Goal: Check status: Check status

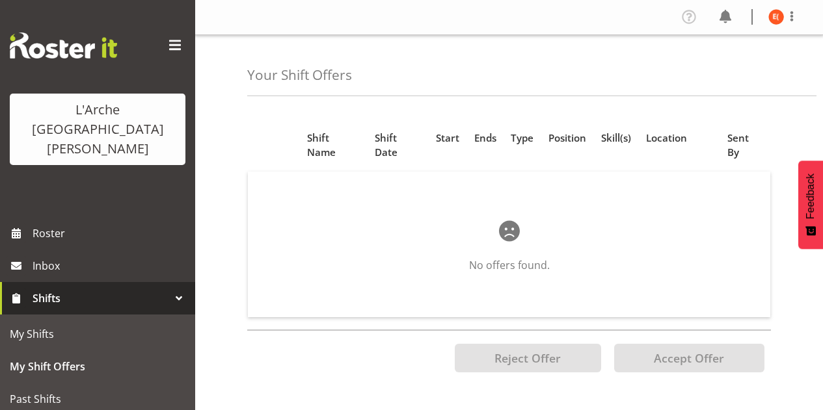
click at [86, 282] on link "Shifts" at bounding box center [97, 298] width 195 height 33
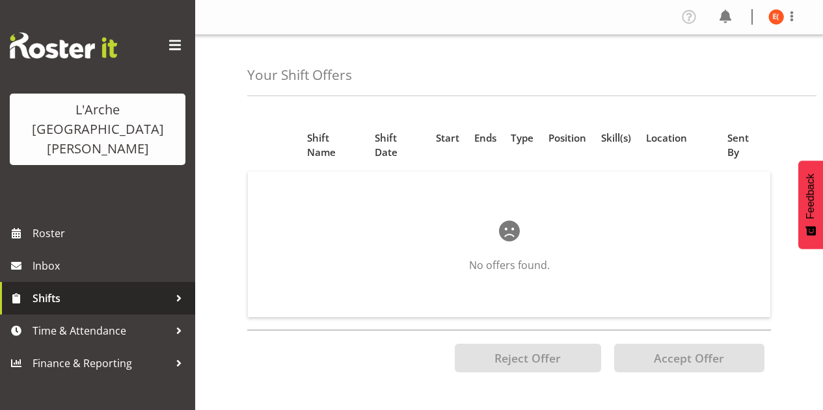
click at [84, 289] on span "Shifts" at bounding box center [101, 299] width 137 height 20
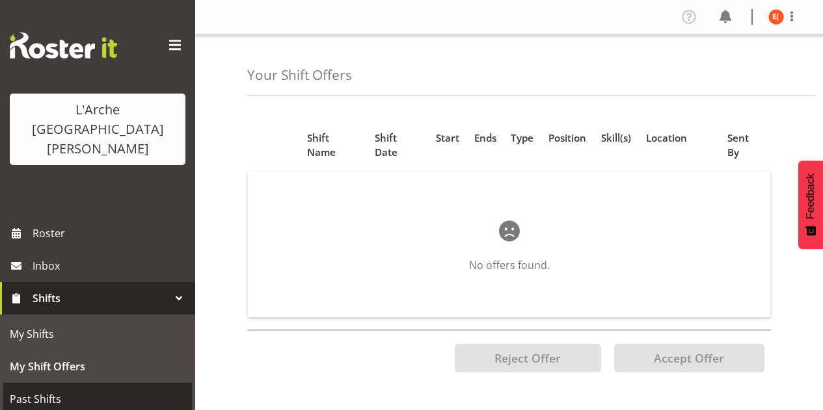
click at [68, 383] on link "Past Shifts" at bounding box center [97, 399] width 189 height 33
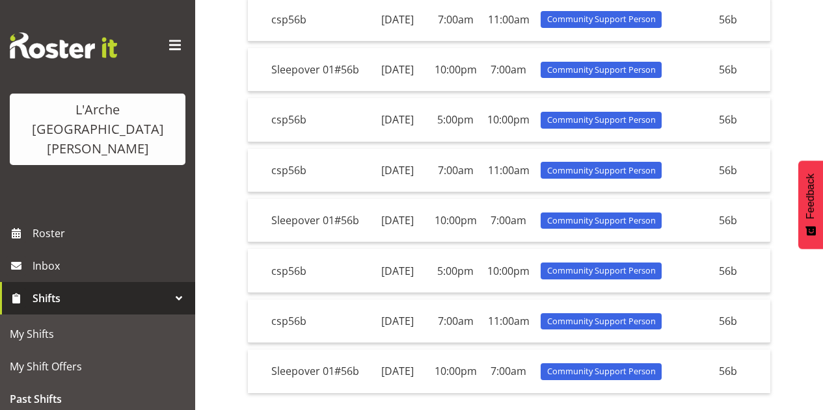
scroll to position [432, 0]
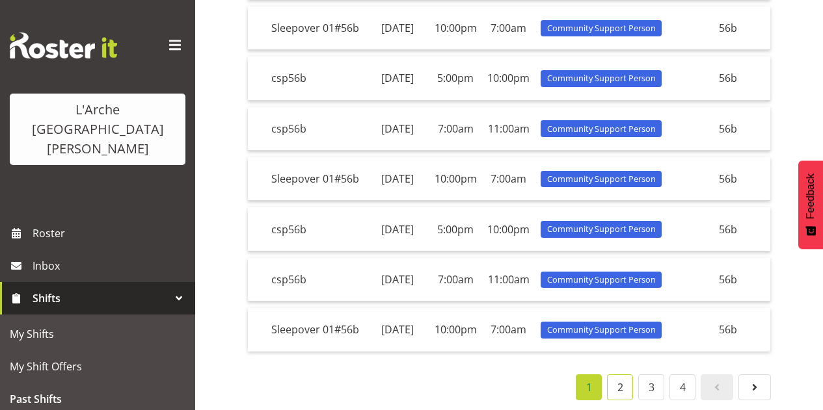
click at [620, 384] on link "2" at bounding box center [620, 388] width 26 height 26
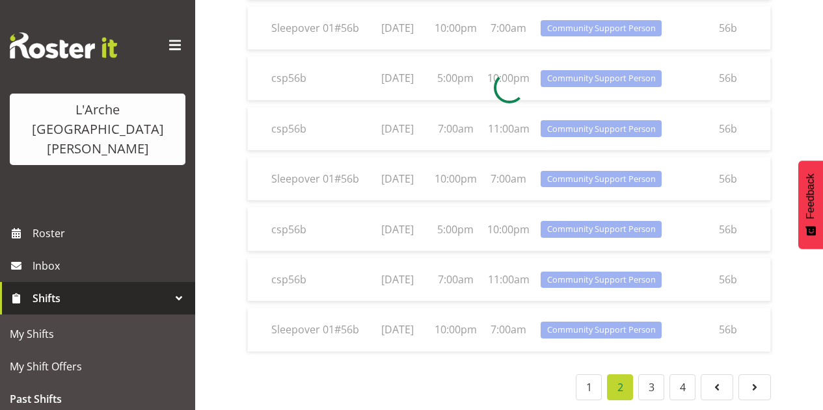
scroll to position [418, 0]
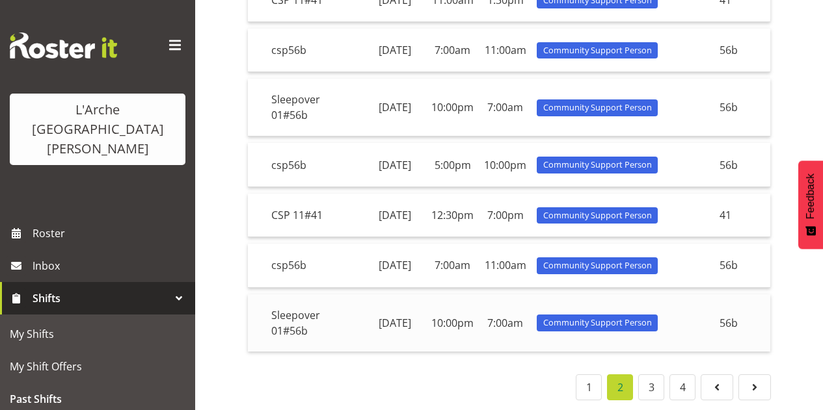
click at [370, 332] on td "[DATE]" at bounding box center [395, 323] width 62 height 57
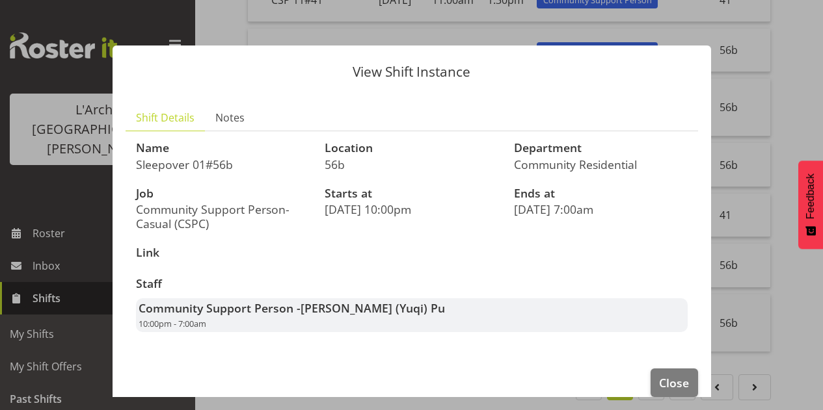
scroll to position [395, 0]
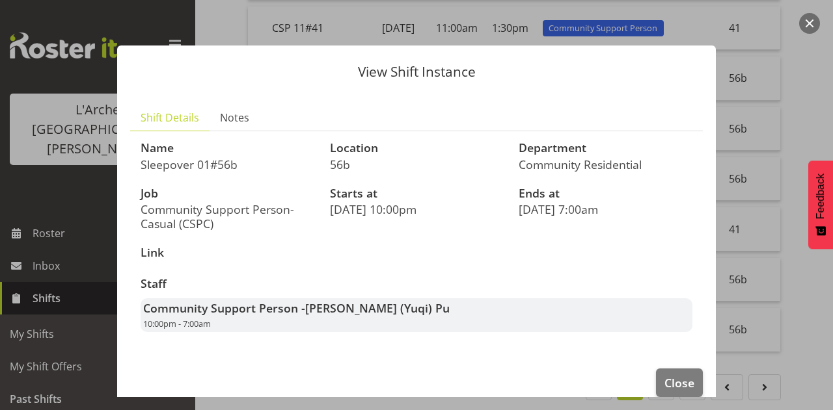
click at [805, 21] on button "button" at bounding box center [809, 23] width 21 height 21
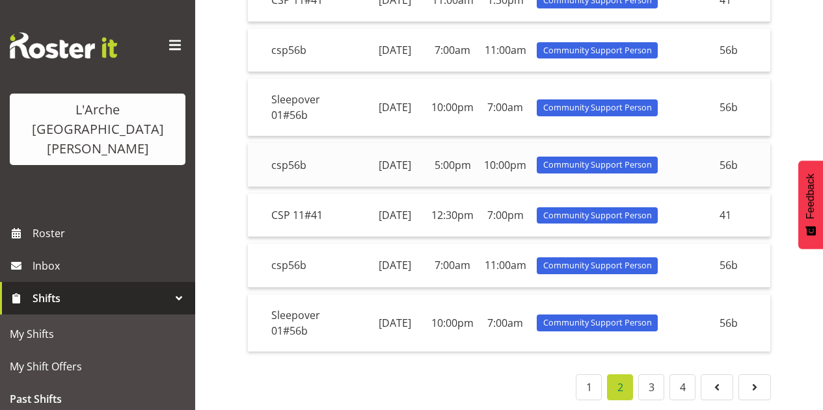
scroll to position [425, 0]
click at [409, 365] on div "Shift Name Shift Date Start End Role Skill(s) Location csp56b [DATE] 5:00pm 10:…" at bounding box center [509, 87] width 524 height 626
click at [474, 375] on div "1 2 3 4" at bounding box center [509, 388] width 524 height 26
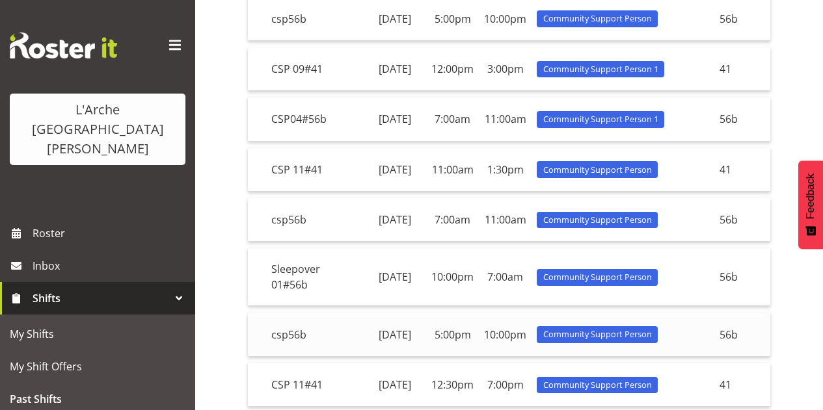
scroll to position [176, 0]
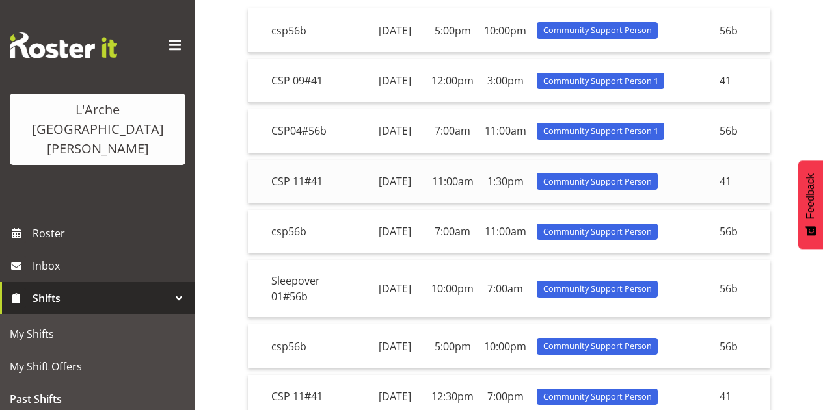
click at [439, 204] on td "11:00am" at bounding box center [452, 182] width 53 height 44
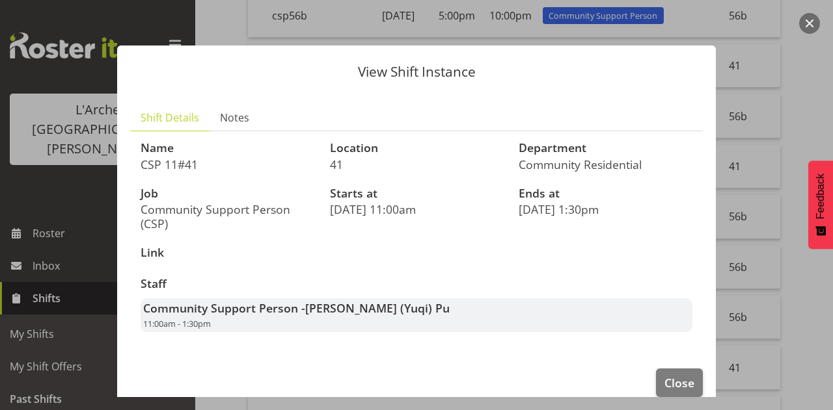
click at [811, 21] on button "button" at bounding box center [809, 23] width 21 height 21
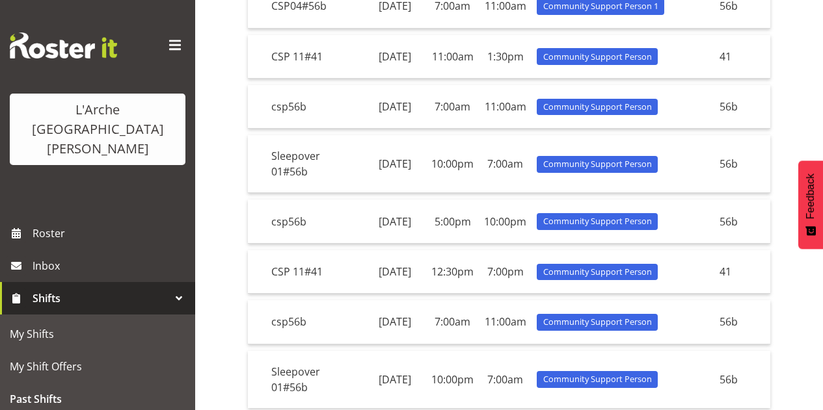
scroll to position [437, 0]
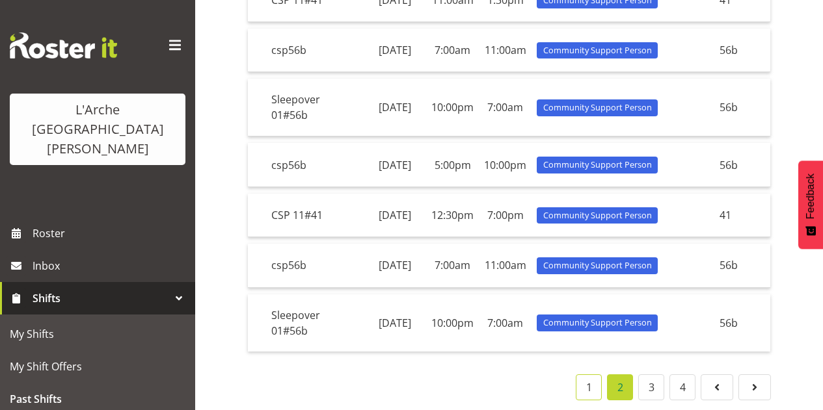
click at [590, 382] on link "1" at bounding box center [589, 388] width 26 height 26
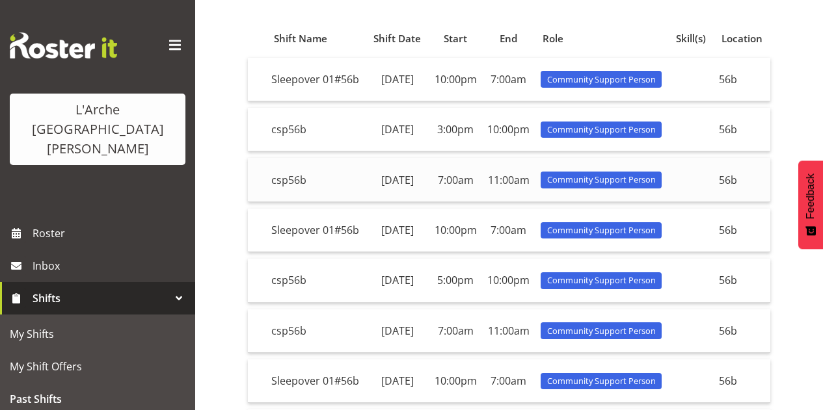
scroll to position [87, 0]
